Goal: Task Accomplishment & Management: Manage account settings

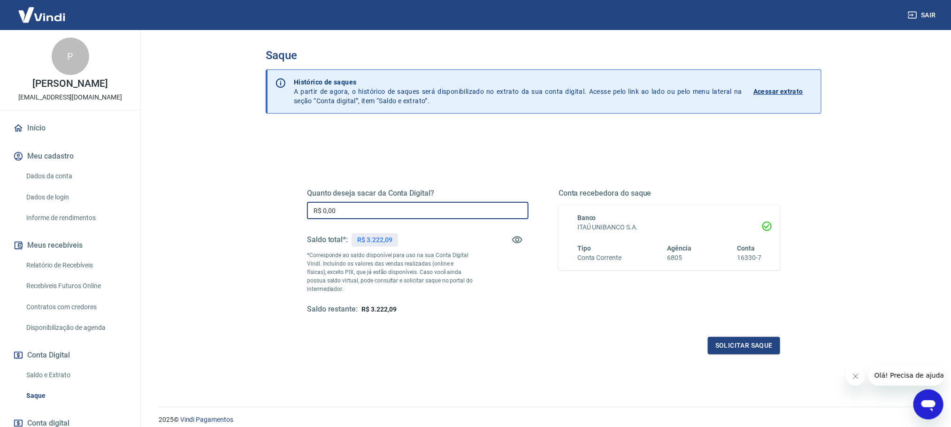
drag, startPoint x: 347, startPoint y: 218, endPoint x: 293, endPoint y: 219, distance: 53.5
click at [293, 219] on div "Quanto deseja sacar da Conta Digital? R$ 0,00 ​ Saldo total*: R$ 3.222,09 *Corr…" at bounding box center [544, 256] width 518 height 218
type input "R$ 3.222,00"
click at [479, 338] on div "Solicitar saque" at bounding box center [543, 345] width 473 height 17
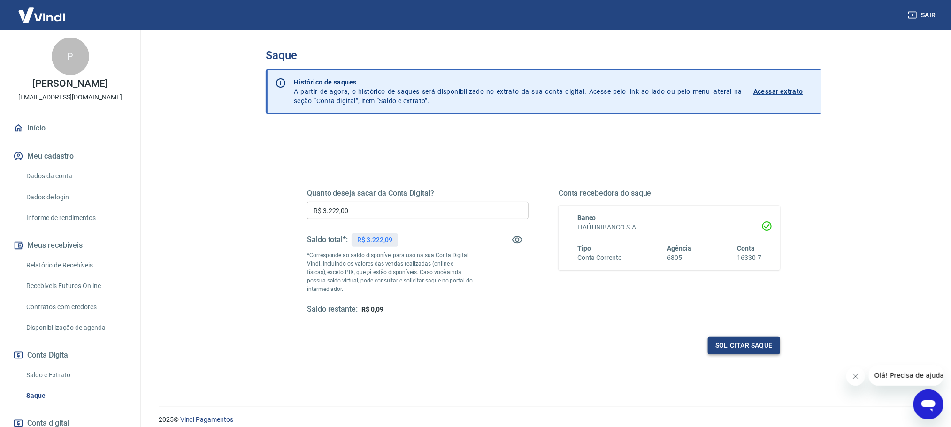
click at [744, 347] on button "Solicitar saque" at bounding box center [744, 345] width 72 height 17
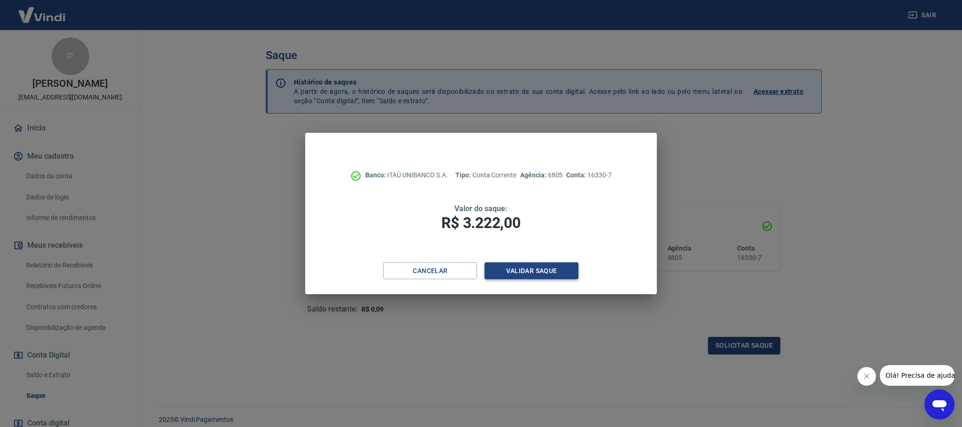
click at [556, 269] on button "Validar saque" at bounding box center [532, 271] width 94 height 17
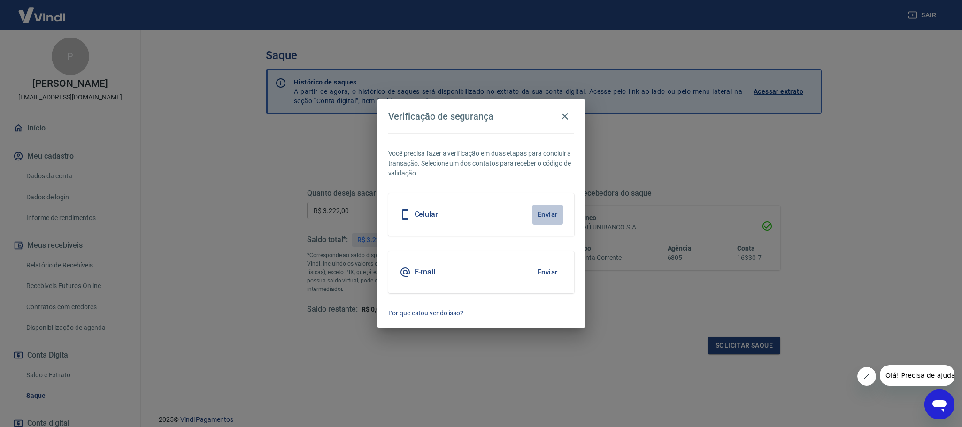
click at [556, 211] on button "Enviar" at bounding box center [548, 215] width 31 height 20
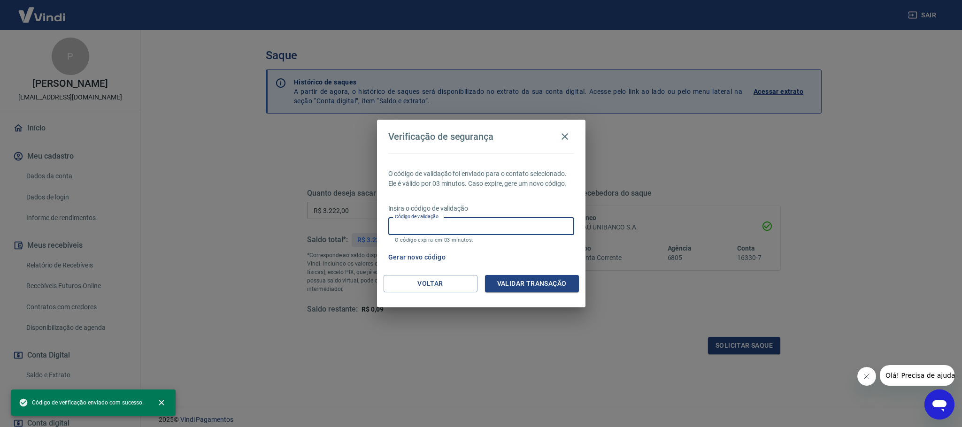
click at [466, 225] on input "Código de validação" at bounding box center [481, 225] width 186 height 17
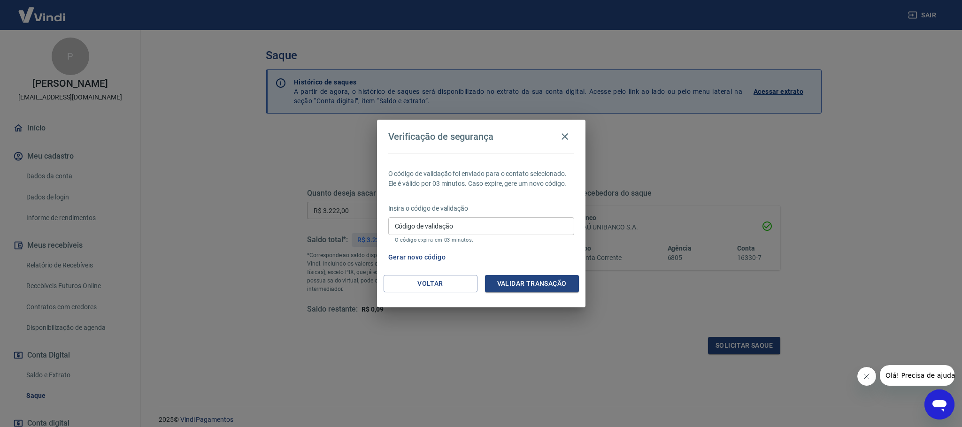
click at [186, 268] on div "Verificação de segurança O código de validação foi enviado para o contato selec…" at bounding box center [481, 213] width 962 height 427
click at [464, 227] on input "Código de validação" at bounding box center [481, 225] width 186 height 17
click at [495, 198] on div "O código de validação foi enviado para o contato selecionado. Ele é válido por …" at bounding box center [481, 215] width 208 height 122
click at [432, 255] on button "Gerar novo código" at bounding box center [417, 257] width 65 height 17
click at [425, 275] on button "Voltar" at bounding box center [431, 283] width 94 height 17
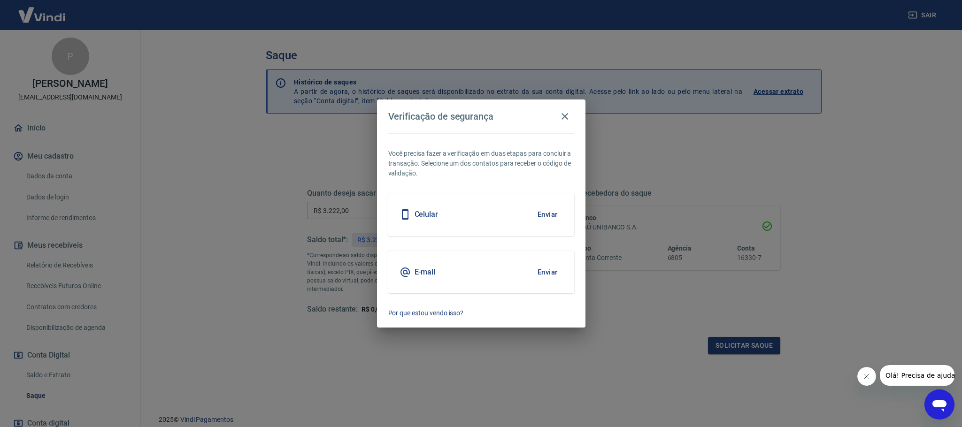
click at [548, 276] on button "Enviar" at bounding box center [548, 273] width 31 height 20
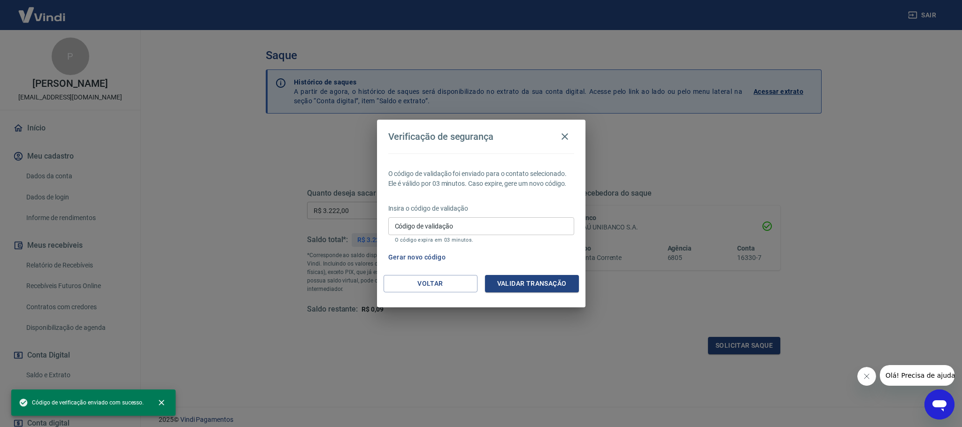
click at [461, 229] on input "Código de validação" at bounding box center [481, 225] width 186 height 17
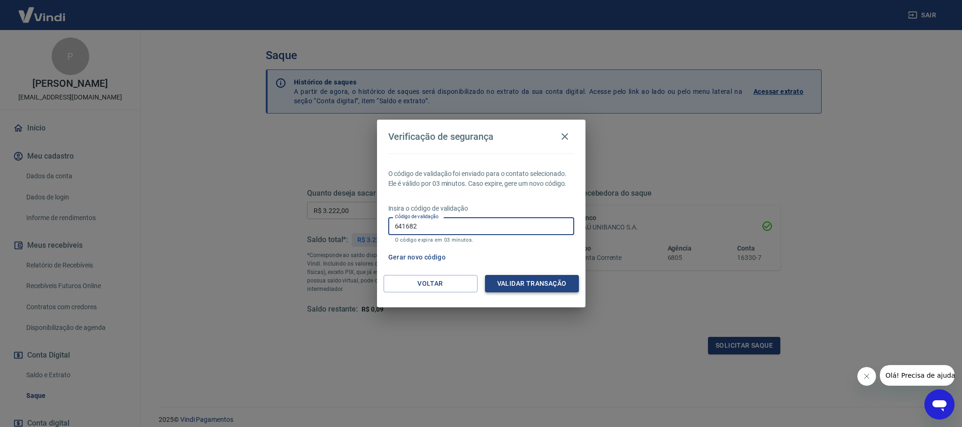
type input "641682"
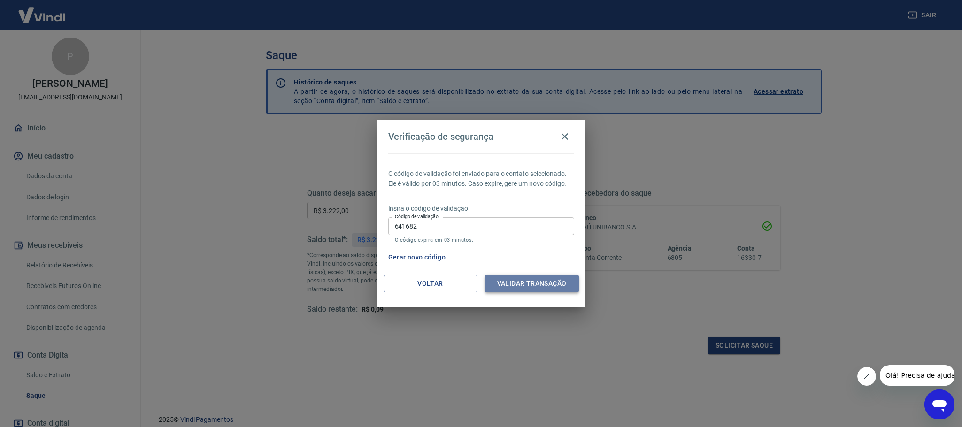
click at [549, 279] on button "Validar transação" at bounding box center [532, 283] width 94 height 17
